Goal: Information Seeking & Learning: Learn about a topic

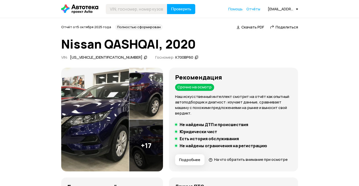
click at [144, 57] on icon at bounding box center [146, 57] width 4 height 5
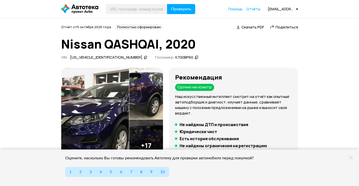
click at [351, 159] on icon at bounding box center [351, 158] width 4 height 4
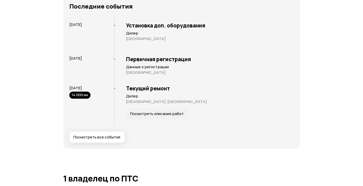
scroll to position [1009, 0]
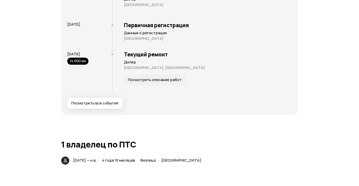
click at [96, 106] on span "Посмотреть все события" at bounding box center [94, 103] width 47 height 5
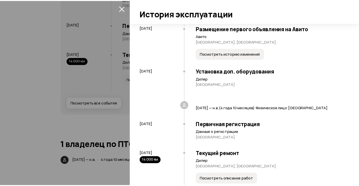
scroll to position [39, 0]
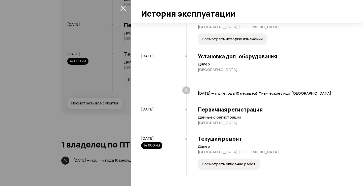
click at [123, 8] on icon "закрыть" at bounding box center [123, 9] width 6 height 6
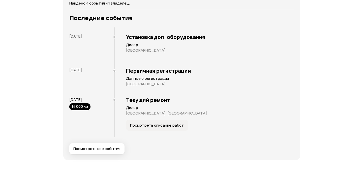
scroll to position [960, 0]
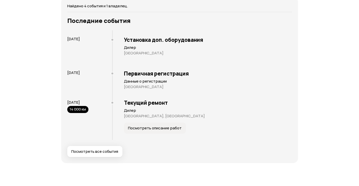
click at [150, 131] on span "Посмотреть описание работ" at bounding box center [155, 128] width 54 height 5
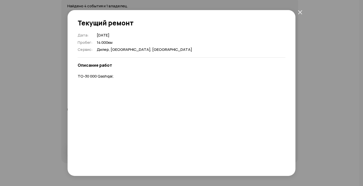
click at [39, 122] on div "Текущий ремонт Дата : [DATE] Пробег : 14 000 км Сервис : [GEOGRAPHIC_DATA], [GE…" at bounding box center [181, 93] width 363 height 186
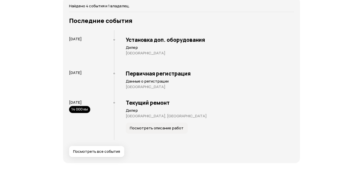
click at [346, 52] on div "Отчёт от [DATE] Полностью сформирован   Скачать PDF   Поделиться Nissan QASHQAI…" at bounding box center [181, 22] width 363 height 1928
click at [324, 76] on div "Отчёт от [DATE] Полностью сформирован   Скачать PDF   Поделиться Nissan QASHQAI…" at bounding box center [181, 22] width 363 height 1928
click at [322, 76] on div "Отчёт от [DATE] Полностью сформирован   Скачать PDF   Поделиться Nissan QASHQAI…" at bounding box center [181, 22] width 363 height 1928
click at [153, 131] on span "Посмотреть описание работ" at bounding box center [157, 128] width 54 height 5
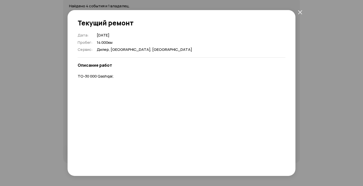
click at [44, 112] on div "Текущий ремонт Дата : [DATE] Пробег : 14 000 км Сервис : [GEOGRAPHIC_DATA], [GE…" at bounding box center [181, 93] width 363 height 186
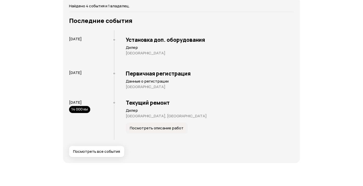
click at [90, 154] on span "Посмотреть все события" at bounding box center [96, 151] width 47 height 5
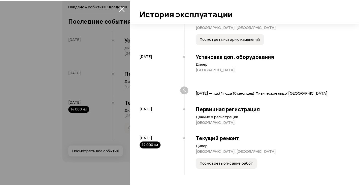
scroll to position [0, 0]
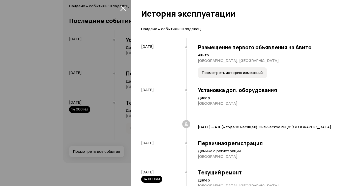
click at [30, 103] on div at bounding box center [181, 93] width 363 height 186
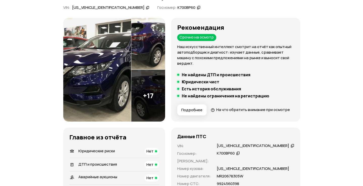
scroll to position [50, 0]
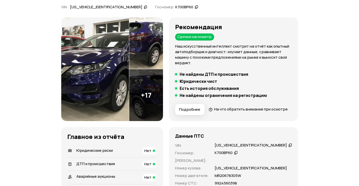
click at [98, 63] on img at bounding box center [95, 69] width 68 height 104
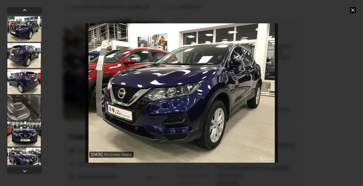
drag, startPoint x: 25, startPoint y: 109, endPoint x: 25, endPoint y: 113, distance: 3.8
click at [25, 109] on div at bounding box center [24, 107] width 34 height 25
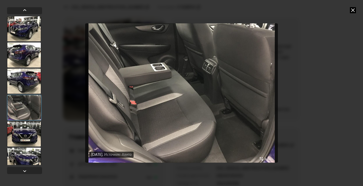
click at [30, 135] on div at bounding box center [24, 134] width 34 height 25
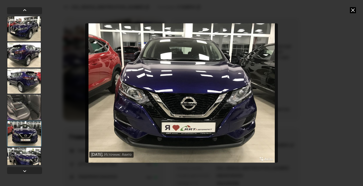
click at [29, 161] on div at bounding box center [24, 160] width 34 height 25
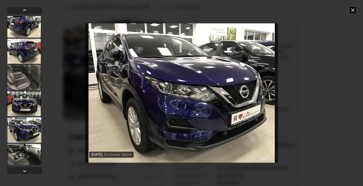
scroll to position [101, 0]
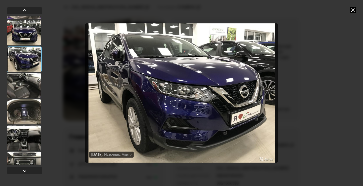
click at [24, 110] on div at bounding box center [24, 111] width 34 height 25
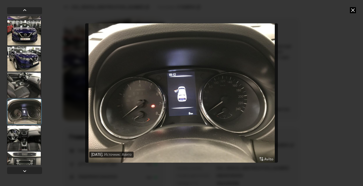
click at [31, 140] on div at bounding box center [24, 138] width 34 height 25
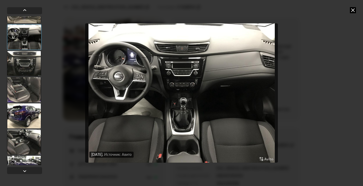
scroll to position [227, 0]
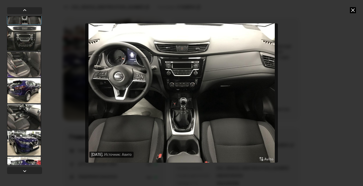
click at [25, 141] on div at bounding box center [24, 143] width 34 height 25
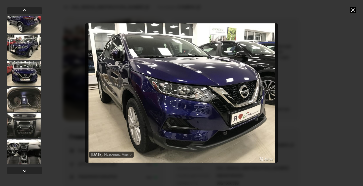
scroll to position [376, 0]
click at [26, 128] on div at bounding box center [24, 125] width 34 height 25
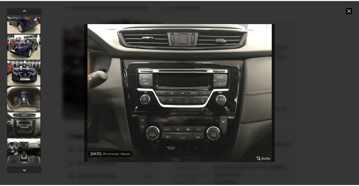
scroll to position [376, 0]
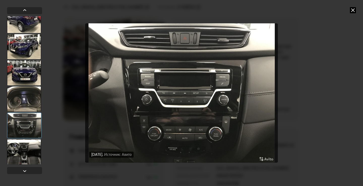
click at [26, 151] on div at bounding box center [24, 151] width 34 height 25
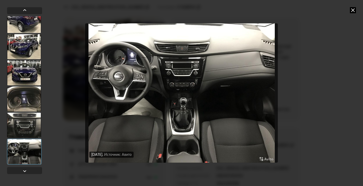
click at [353, 11] on icon at bounding box center [353, 10] width 6 height 6
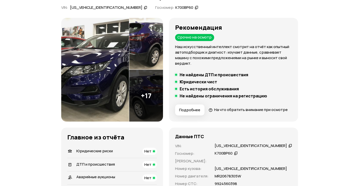
scroll to position [50, 0]
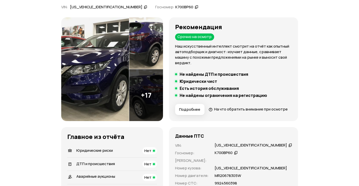
click at [201, 111] on span "Подробнее" at bounding box center [189, 109] width 21 height 5
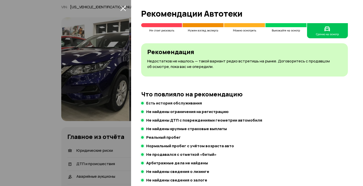
click at [15, 112] on div at bounding box center [181, 93] width 363 height 186
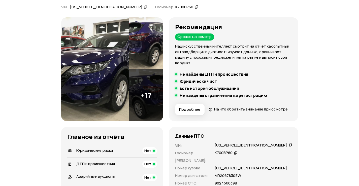
click at [289, 148] on icon at bounding box center [291, 145] width 4 height 5
